Goal: Information Seeking & Learning: Learn about a topic

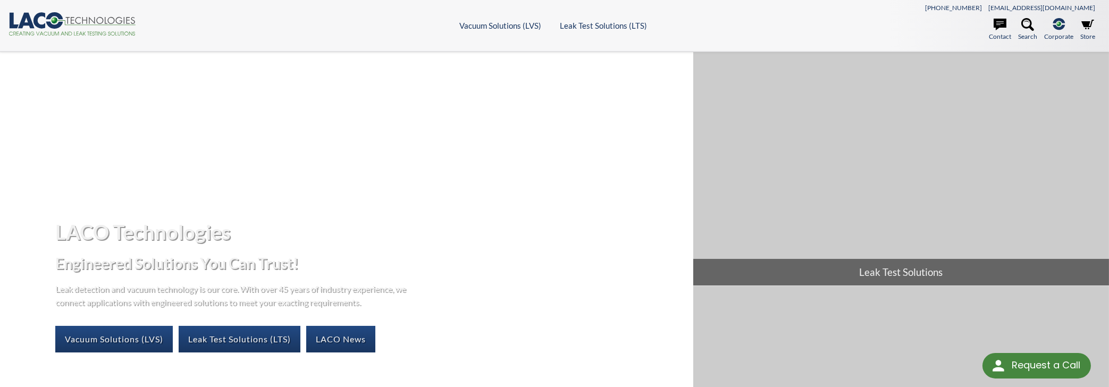
select select "Language Translate Widget"
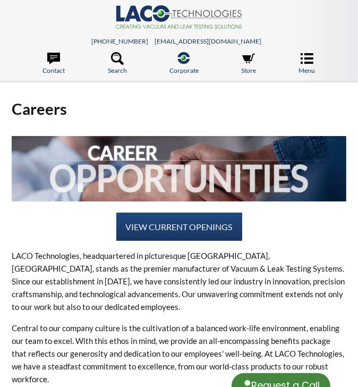
select select "Language Translate Widget"
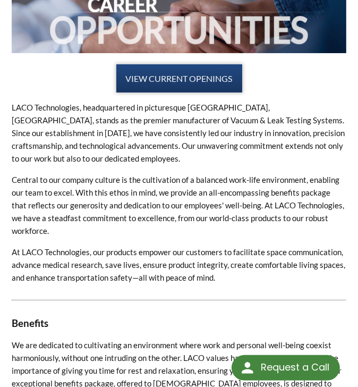
scroll to position [40, 0]
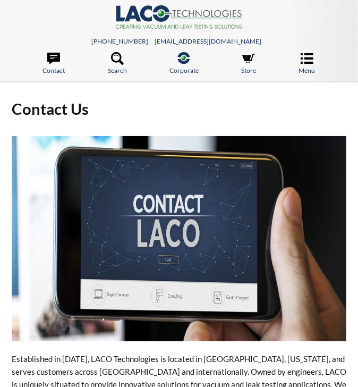
select select "Language Translate Widget"
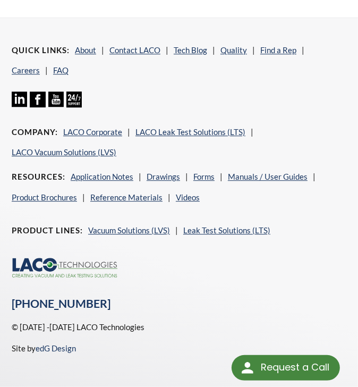
scroll to position [1286, 0]
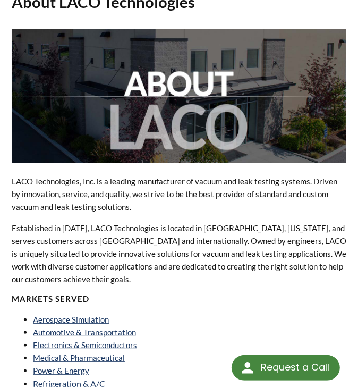
scroll to position [106, 0]
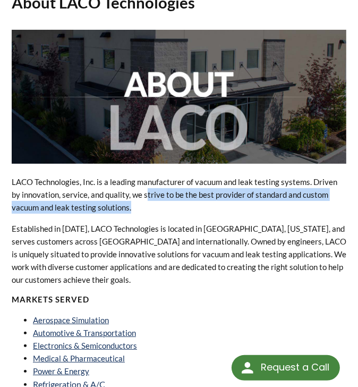
drag, startPoint x: 107, startPoint y: 209, endPoint x: 137, endPoint y: 192, distance: 34.0
click at [137, 192] on p "LACO Technologies, Inc. is a leading manufacturer of vacuum and leak testing sy…" at bounding box center [179, 194] width 335 height 38
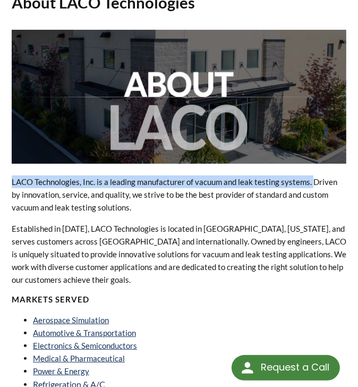
drag, startPoint x: 11, startPoint y: 179, endPoint x: 281, endPoint y: 179, distance: 270.1
copy p "LACO Technologies, Inc. is a leading manufacturer of vacuum and leak testing sy…"
